Goal: Task Accomplishment & Management: Use online tool/utility

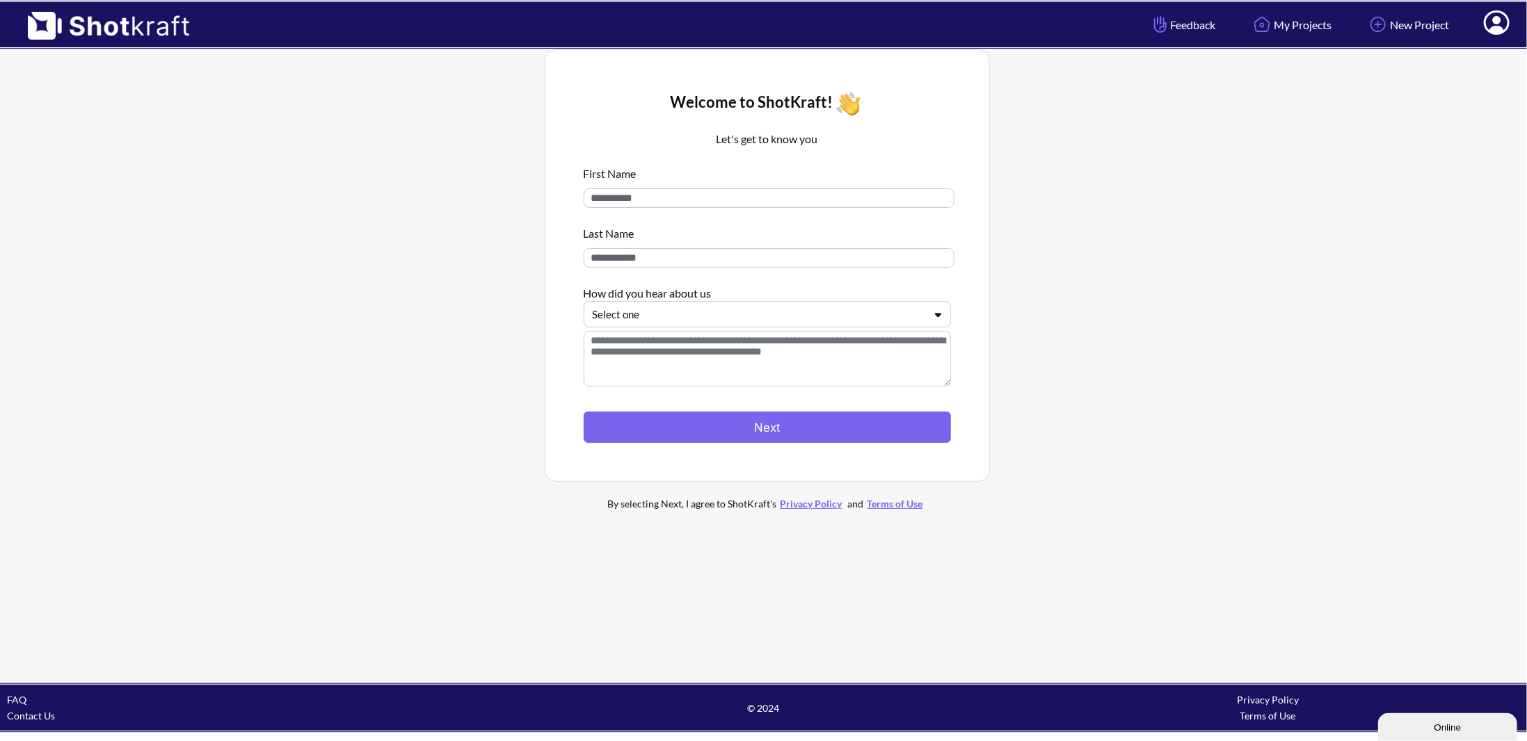
click at [722, 202] on input at bounding box center [769, 197] width 371 height 19
type input "*****"
click at [684, 250] on input at bounding box center [769, 257] width 371 height 19
type input "****"
click at [685, 317] on div at bounding box center [759, 315] width 332 height 16
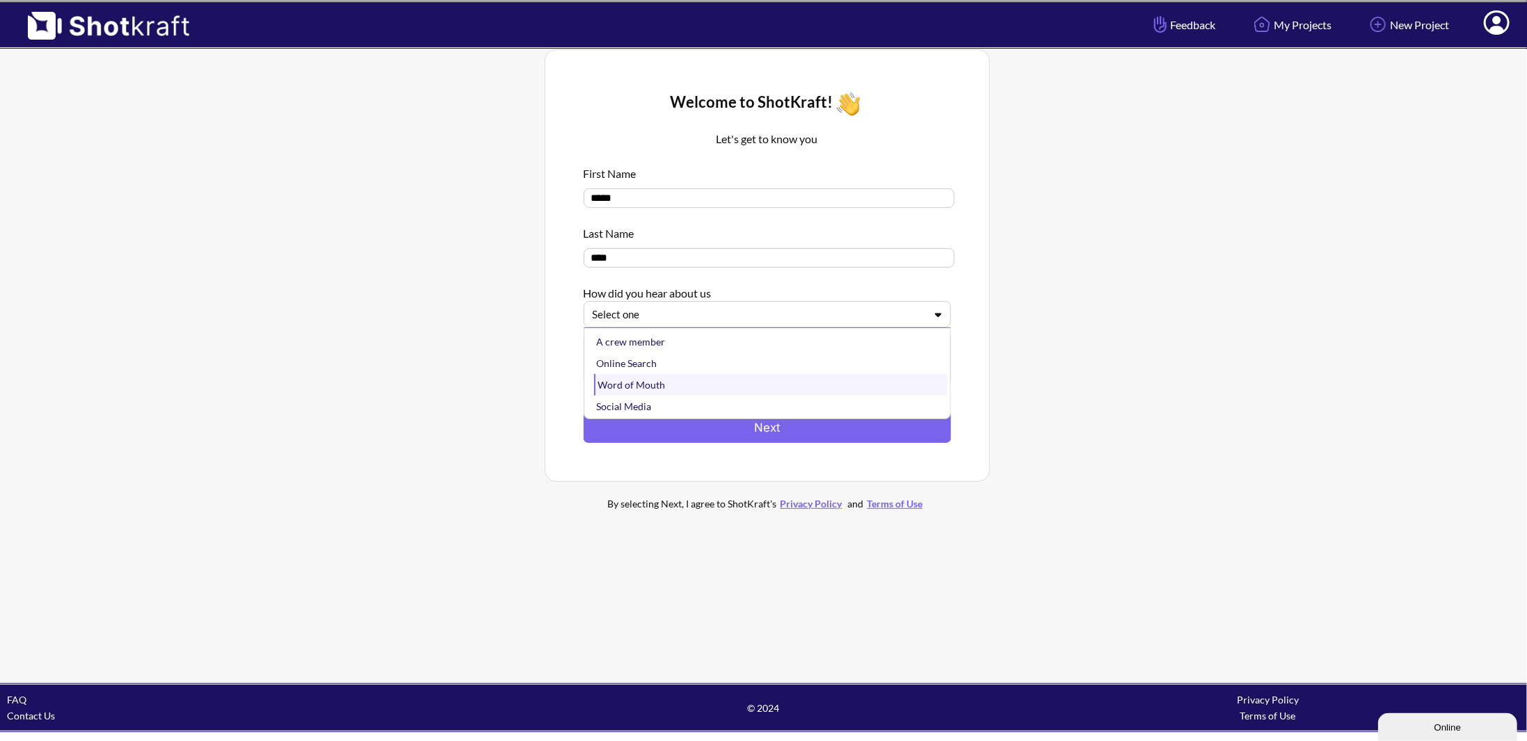
scroll to position [22, 0]
click at [680, 373] on div "Word of Mouth" at bounding box center [770, 363] width 353 height 22
click at [692, 315] on div at bounding box center [759, 315] width 332 height 16
click at [661, 399] on div "Social Media" at bounding box center [770, 407] width 353 height 22
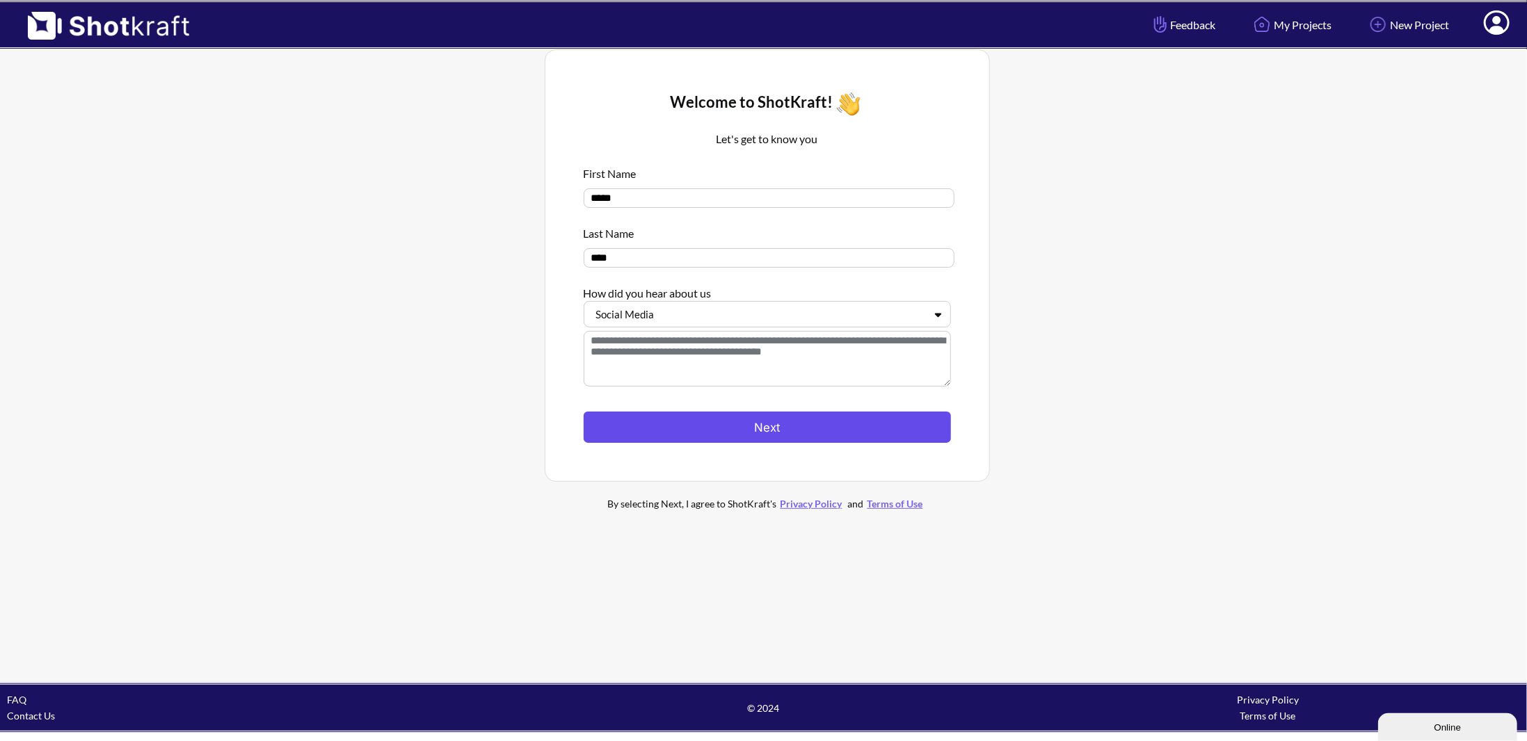
click at [684, 437] on button "Next" at bounding box center [767, 427] width 367 height 31
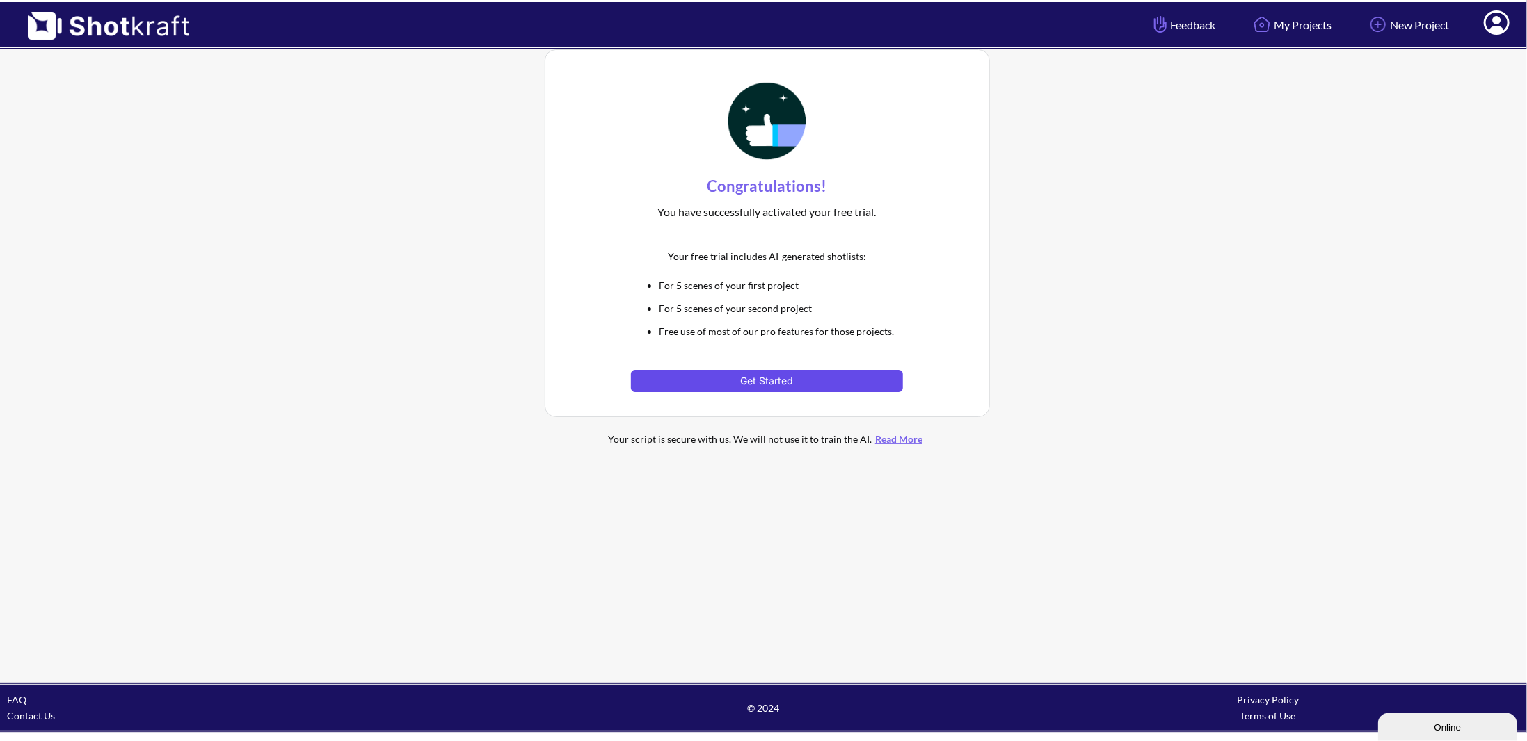
click at [686, 387] on button "Get Started" at bounding box center [767, 381] width 272 height 22
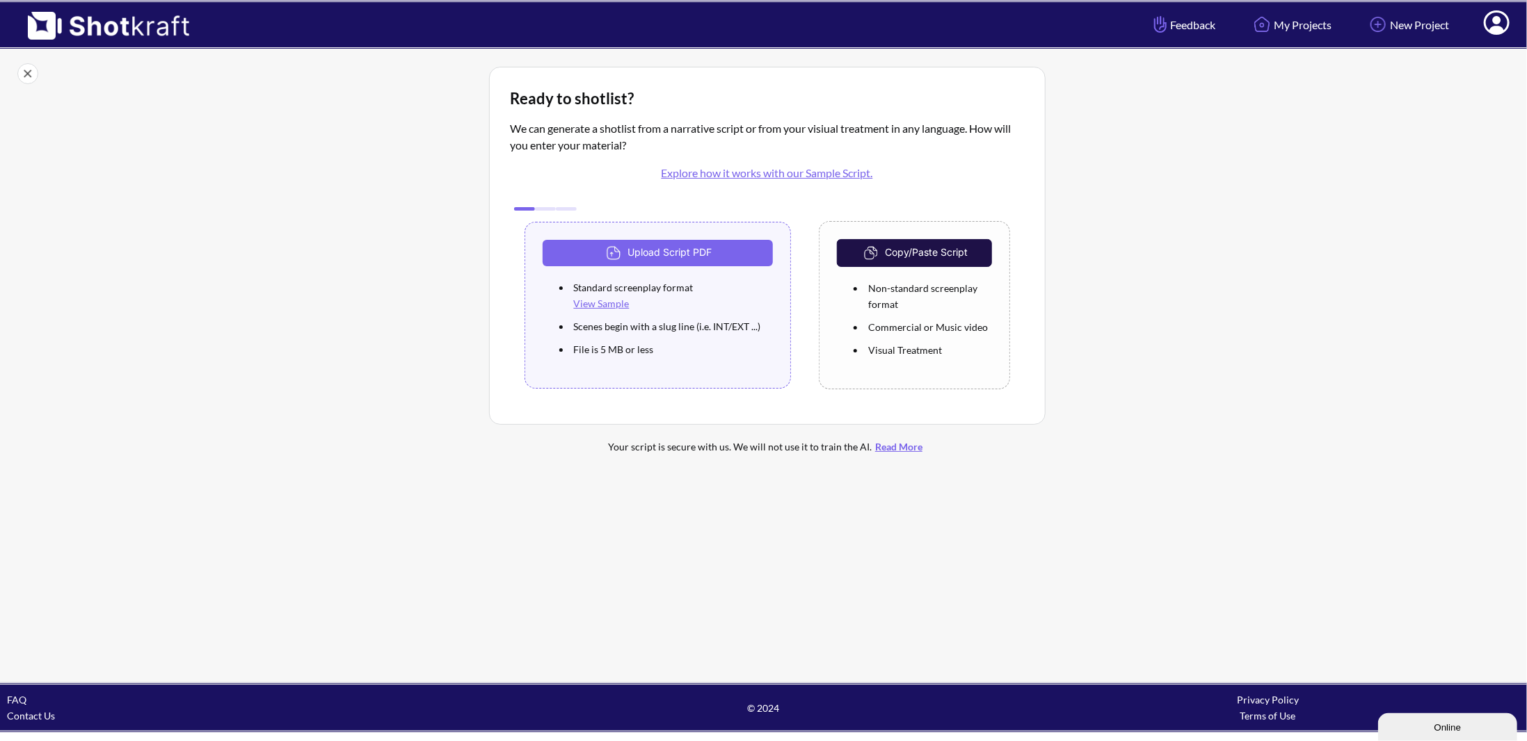
click at [126, 29] on img at bounding box center [101, 21] width 203 height 38
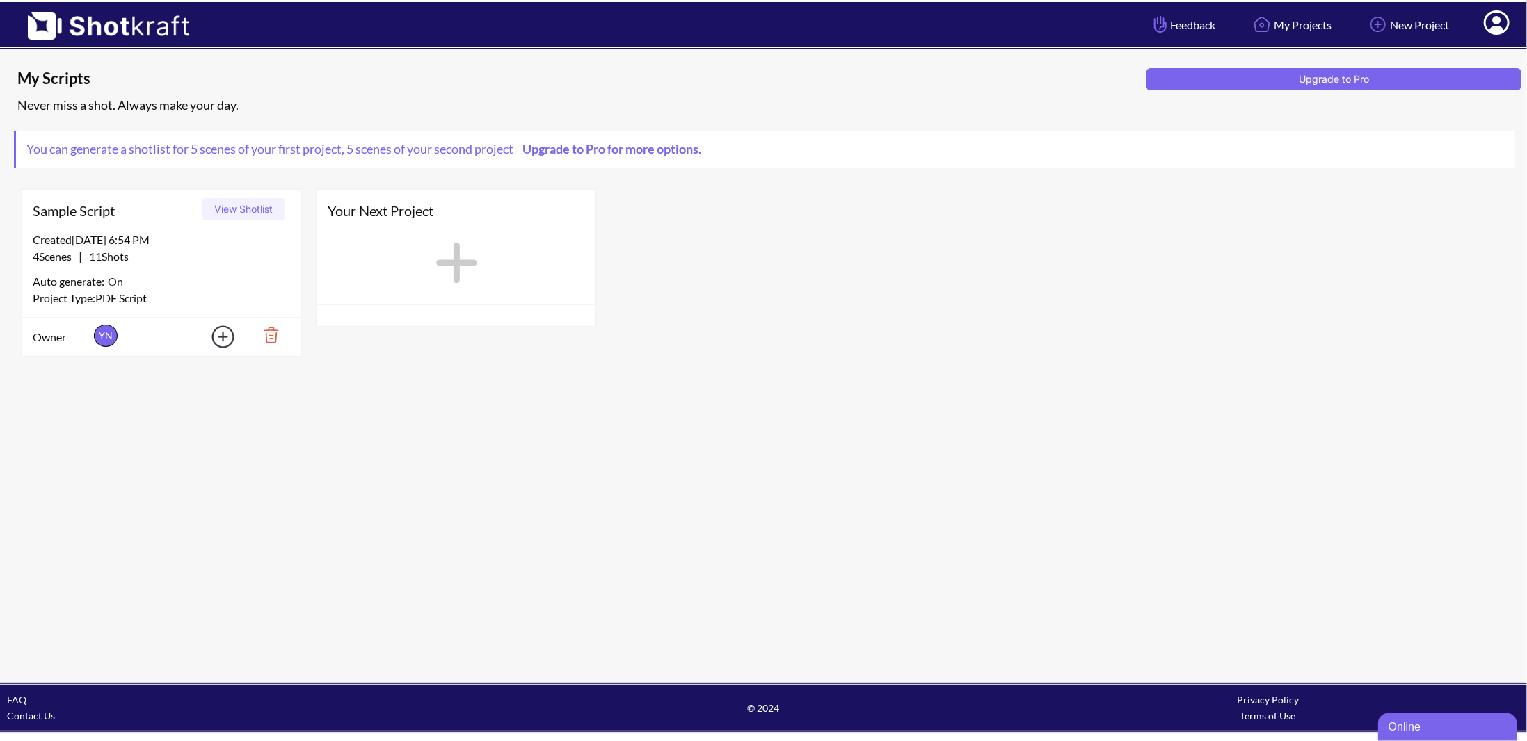
click at [135, 239] on div "Created 8/17/25 at 6:54 PM" at bounding box center [161, 240] width 257 height 17
click at [120, 229] on div "Sample Script View Shotlist" at bounding box center [161, 211] width 278 height 42
click at [98, 333] on span "YN yifanova1109@gmail.com" at bounding box center [106, 336] width 24 height 22
click at [79, 215] on span "Sample Script" at bounding box center [115, 210] width 164 height 21
click at [223, 331] on img at bounding box center [214, 336] width 49 height 31
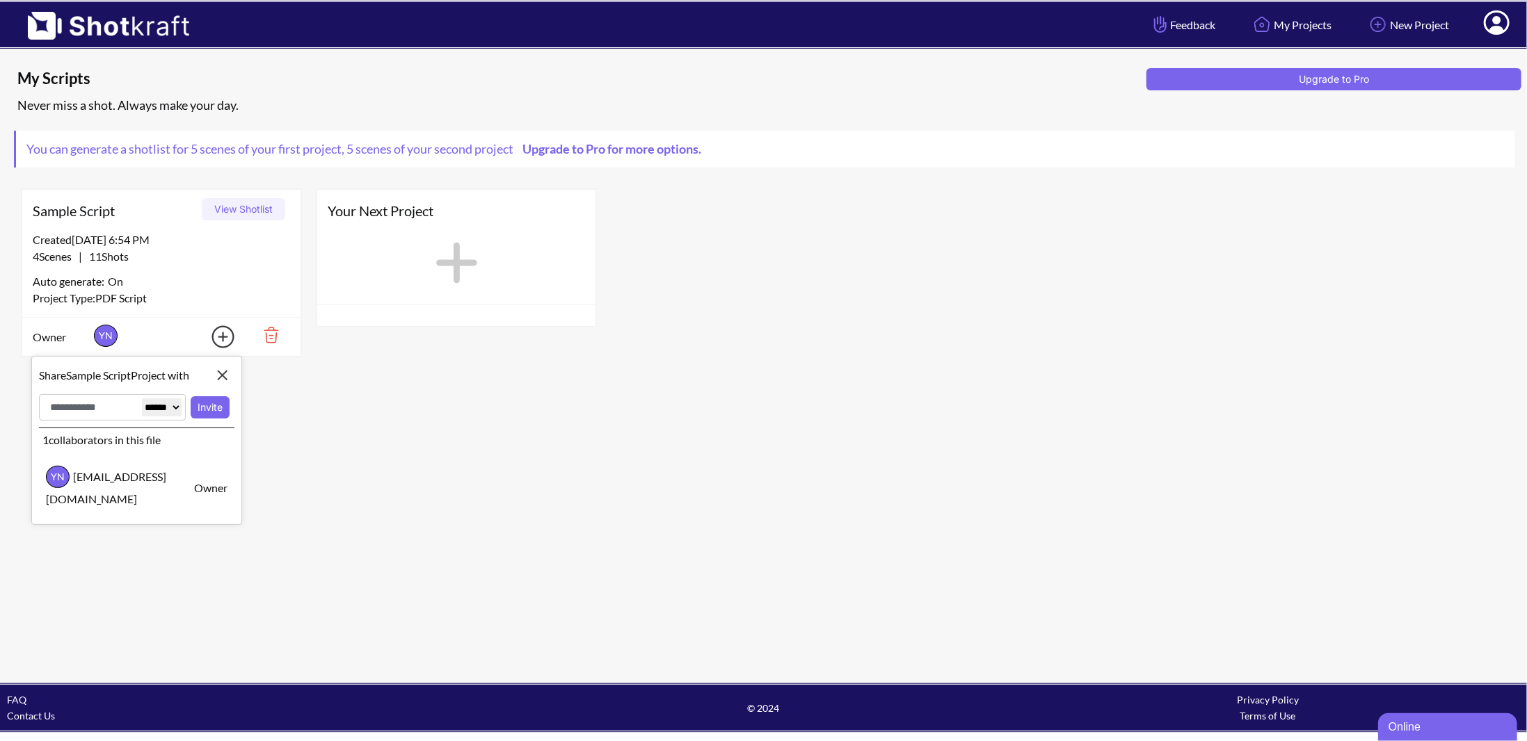
click at [223, 331] on img at bounding box center [214, 336] width 49 height 31
click at [188, 307] on div "Created 8/17/25 at 6:54 PM 4 Scenes | 11 Shots Auto generate: On Project Type: …" at bounding box center [161, 275] width 278 height 86
click at [78, 305] on div "Project Type: PDF Script" at bounding box center [161, 298] width 257 height 17
click at [47, 335] on span "Owner" at bounding box center [62, 337] width 58 height 17
click at [98, 327] on span "YN" at bounding box center [106, 336] width 24 height 22
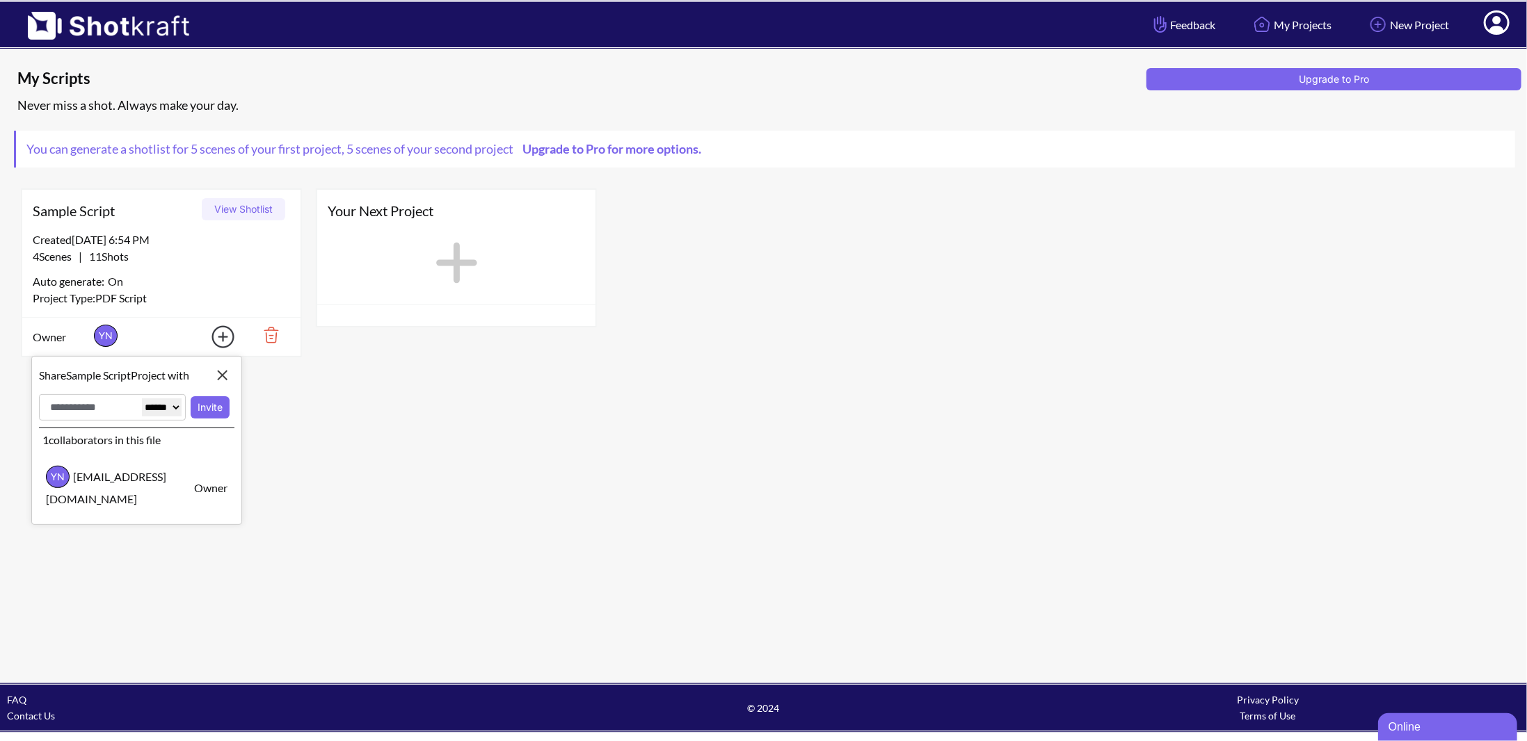
click at [246, 206] on button "View Shotlist" at bounding box center [243, 209] width 83 height 22
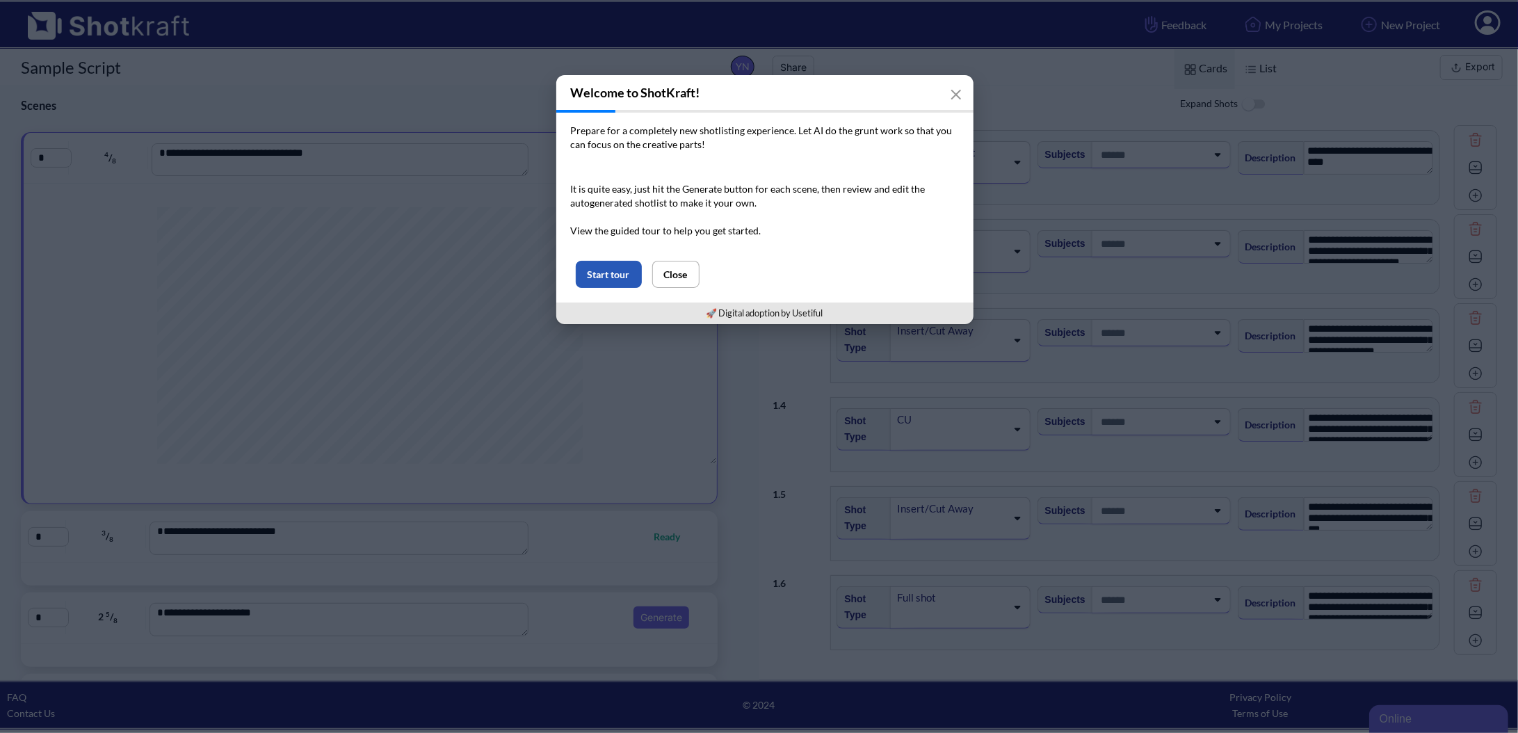
click at [611, 279] on button "Start tour" at bounding box center [609, 274] width 66 height 27
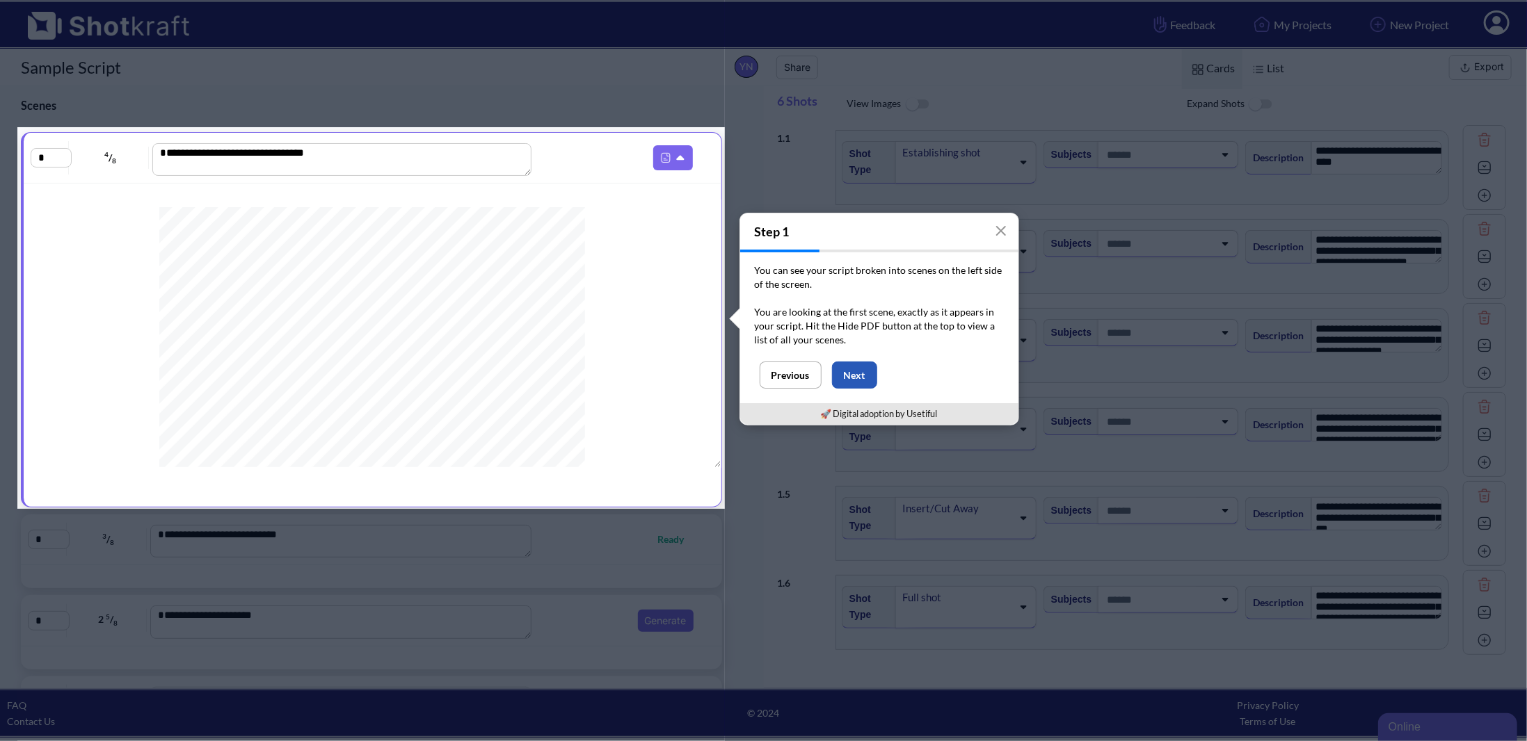
click at [864, 368] on button "Next" at bounding box center [854, 375] width 45 height 27
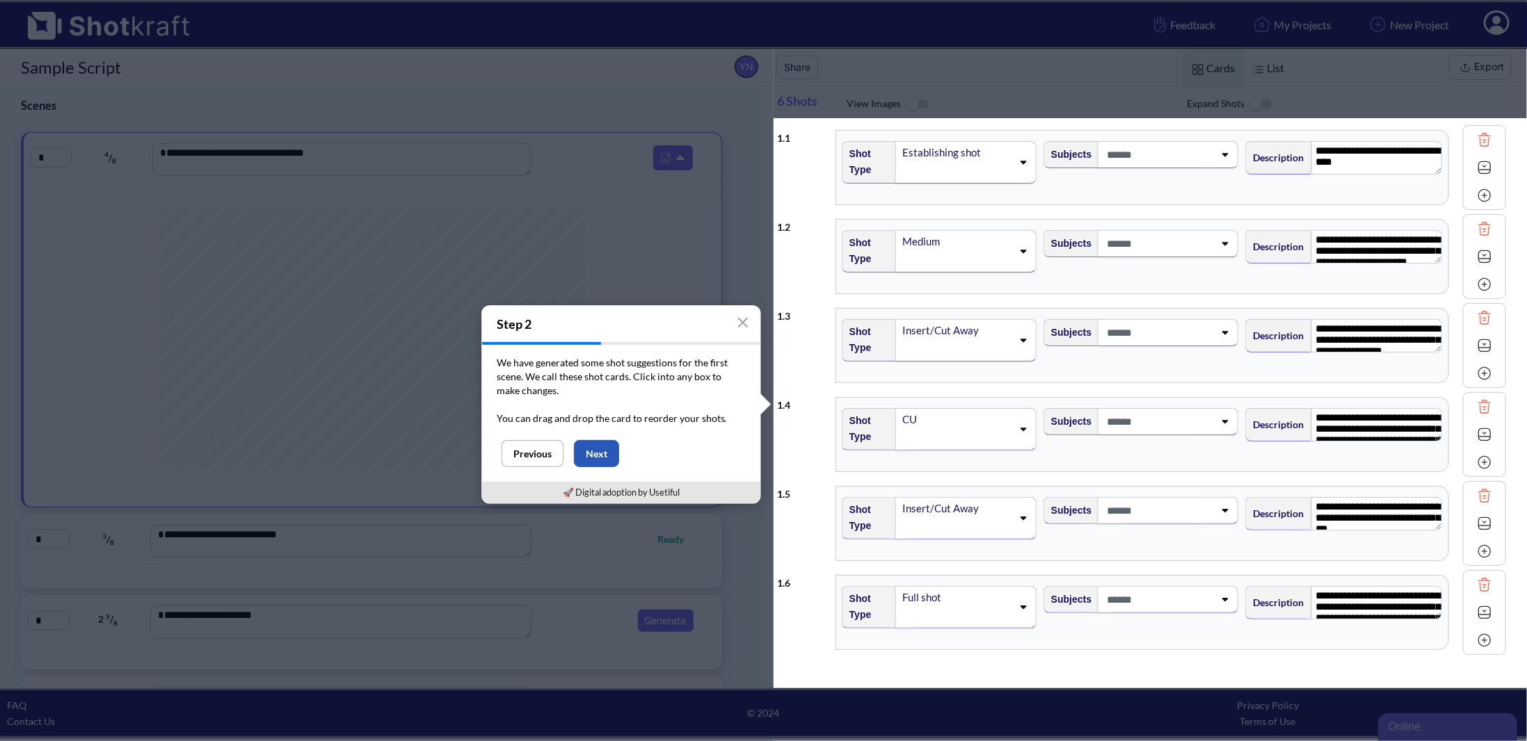
click at [600, 447] on button "Next" at bounding box center [596, 453] width 45 height 27
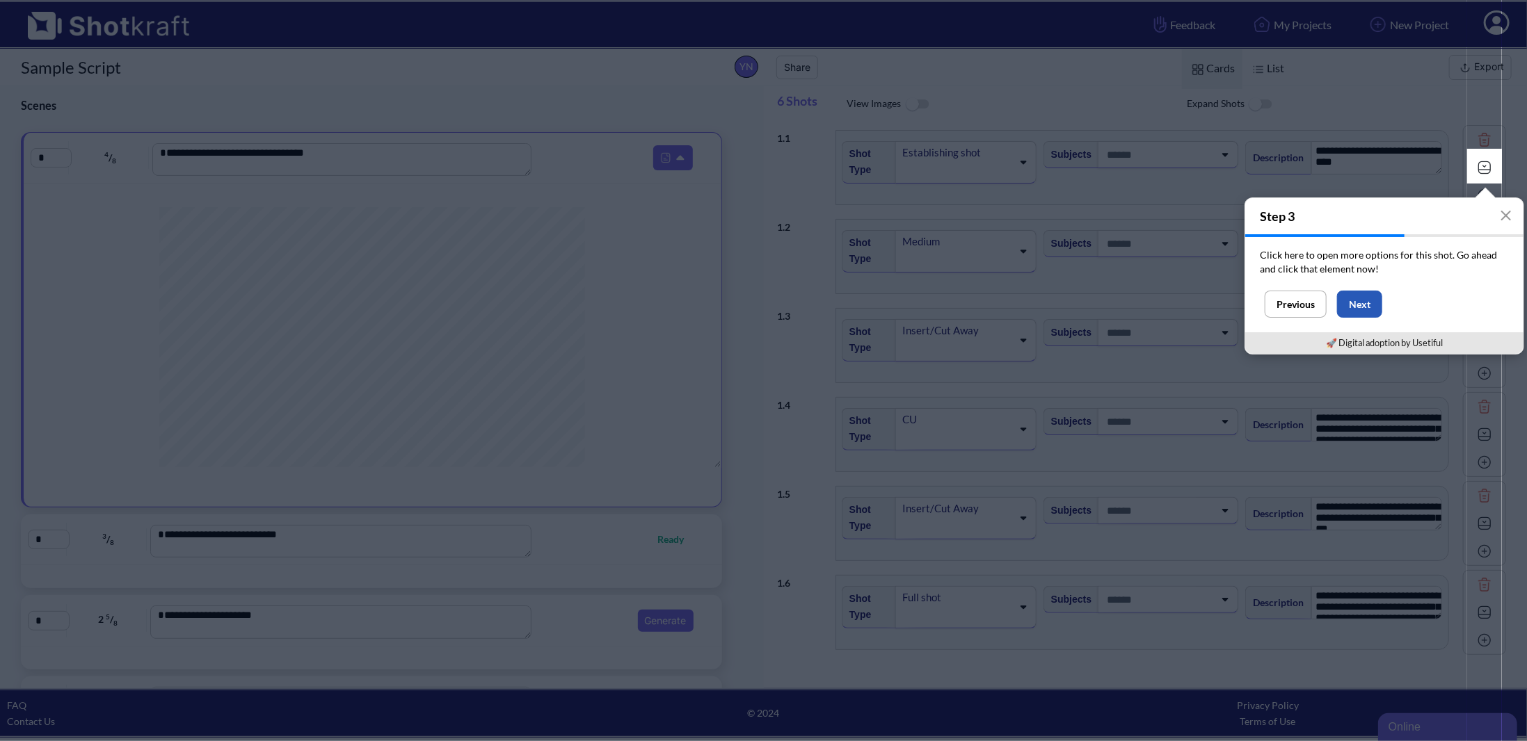
click at [1369, 303] on button "Next" at bounding box center [1359, 304] width 45 height 27
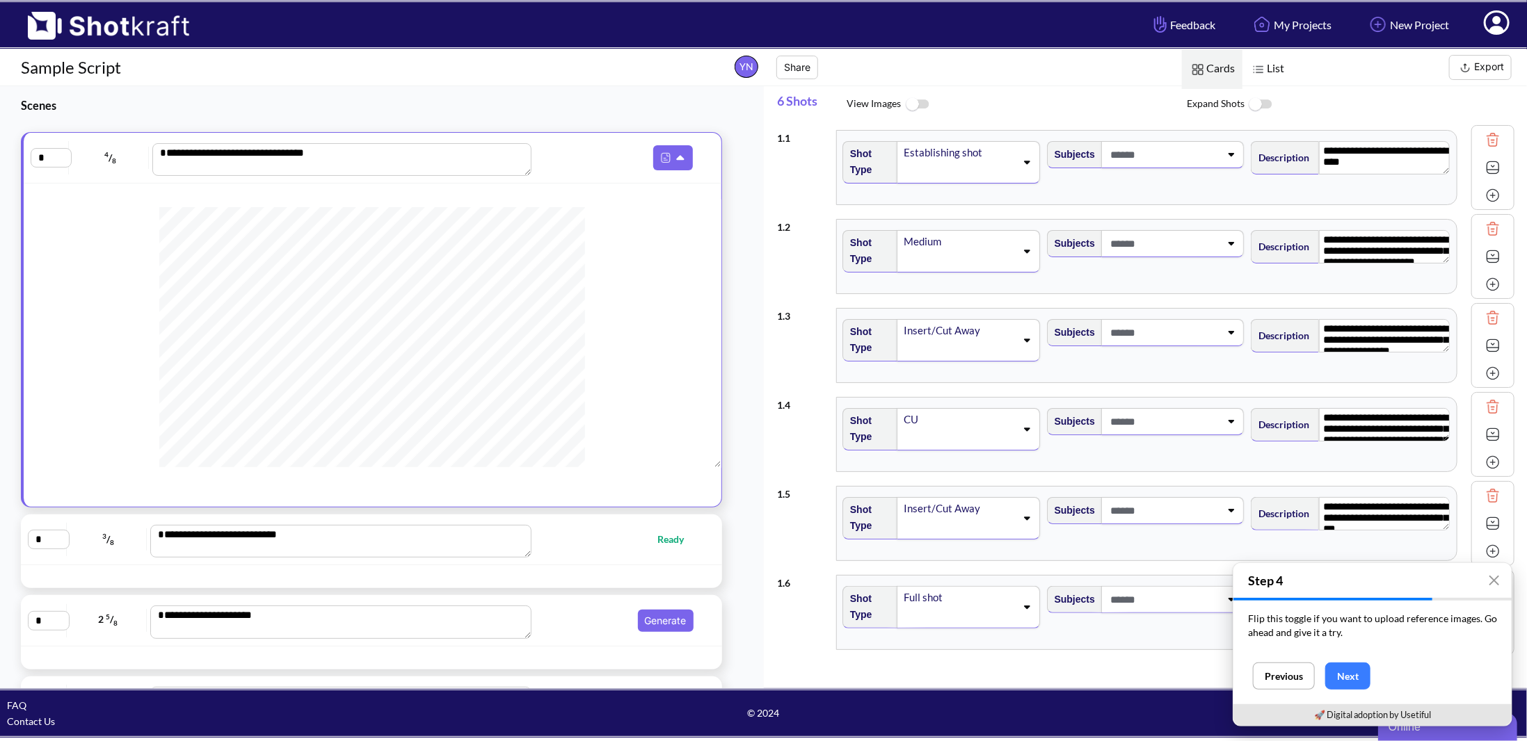
click at [1024, 172] on div "Establishing shot" at bounding box center [968, 162] width 143 height 42
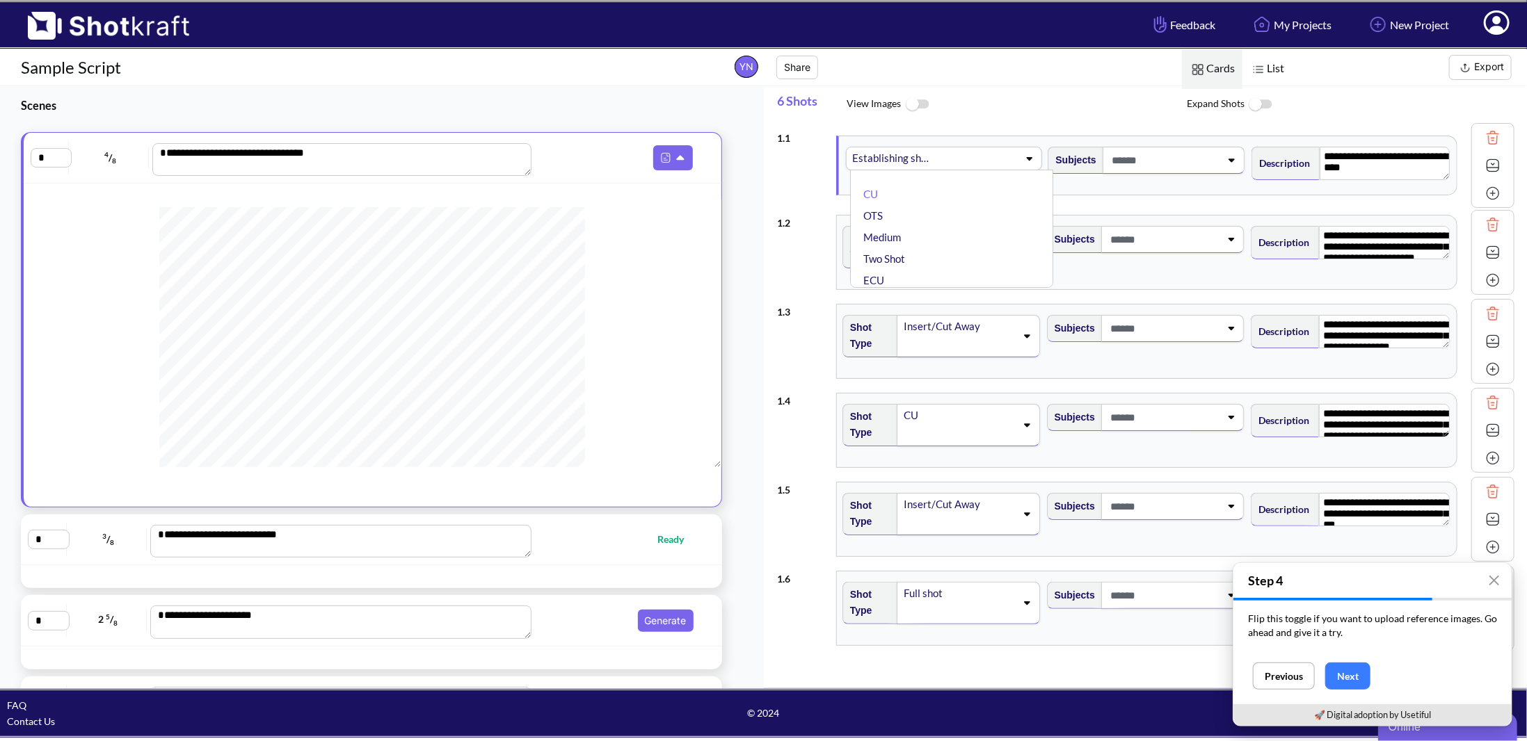
click at [1024, 172] on div "CU OTS Medium Two Shot ECU Wide Master shot Cowboy Insert POV Full Shot Establi…" at bounding box center [952, 229] width 204 height 118
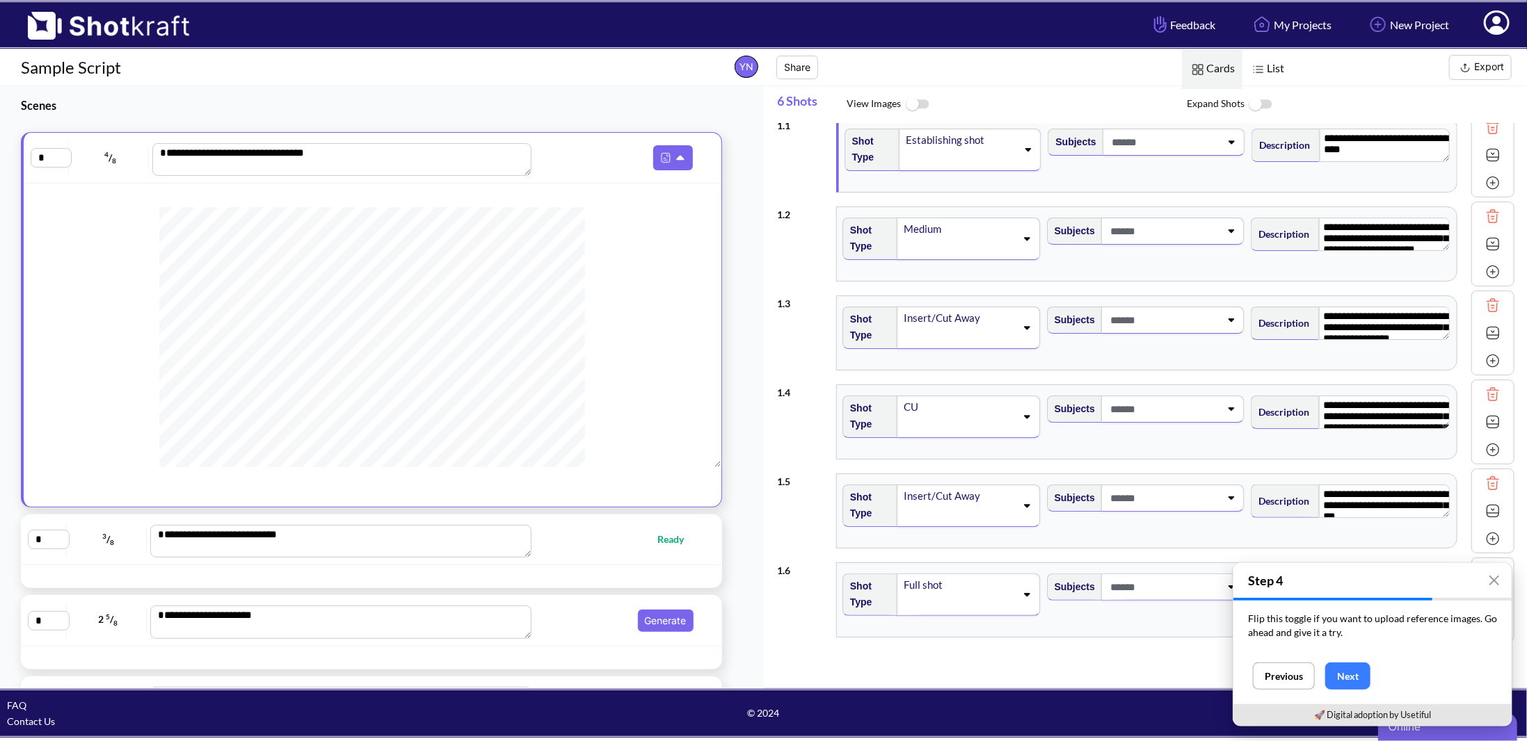
scroll to position [19, 0]
